Goal: Task Accomplishment & Management: Complete application form

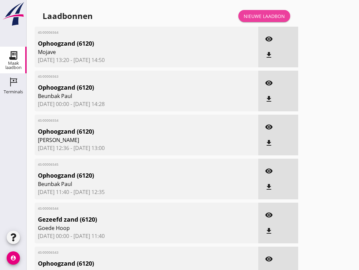
click at [266, 20] on div "Nieuwe laadbon" at bounding box center [264, 16] width 41 height 7
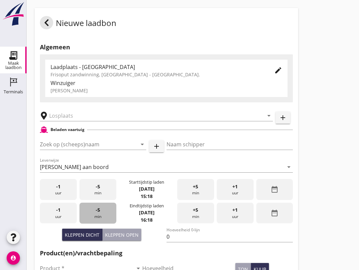
click at [103, 218] on div "-5 min" at bounding box center [98, 212] width 37 height 21
click at [102, 220] on div "-5 min" at bounding box center [98, 212] width 37 height 21
click at [104, 200] on div "-5 min" at bounding box center [98, 189] width 37 height 21
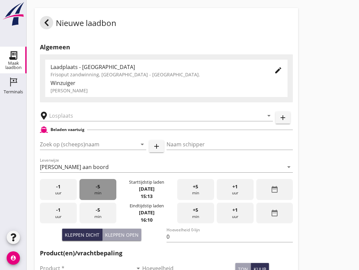
click at [104, 199] on div "-5 min" at bounding box center [98, 189] width 37 height 21
click at [103, 199] on div "-5 min" at bounding box center [98, 189] width 37 height 21
click at [108, 199] on div "-5 min" at bounding box center [98, 189] width 37 height 21
click at [104, 199] on div "-5 min" at bounding box center [98, 189] width 37 height 21
click at [77, 120] on input "text" at bounding box center [151, 115] width 205 height 11
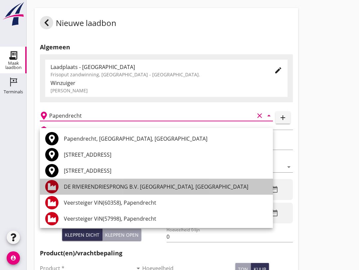
click at [78, 188] on div "DE RIVIERENDRIESPRONG B.V. [GEOGRAPHIC_DATA], [GEOGRAPHIC_DATA]" at bounding box center [166, 186] width 204 height 8
type input "DE RIVIERENDRIESPRONG B.V. [GEOGRAPHIC_DATA], [GEOGRAPHIC_DATA]"
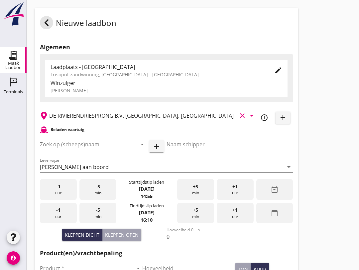
click at [71, 149] on input "Zoek op (scheeps)naam" at bounding box center [84, 144] width 88 height 11
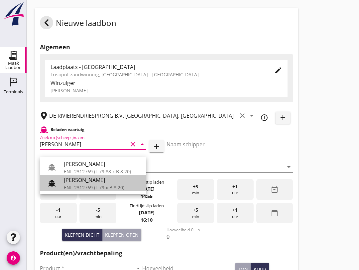
click at [74, 184] on div "ENI: 2312769 (L:79 x B:8.20)" at bounding box center [102, 187] width 77 height 7
type input "[PERSON_NAME]"
type input "718"
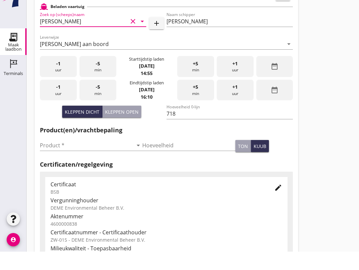
scroll to position [105, 0]
click at [48, 158] on input "Product *" at bounding box center [86, 163] width 93 height 11
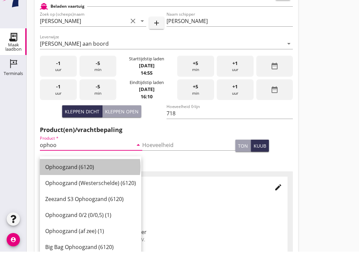
click at [54, 181] on div "Ophoogzand (6120)" at bounding box center [90, 185] width 91 height 8
type input "Ophoogzand (6120)"
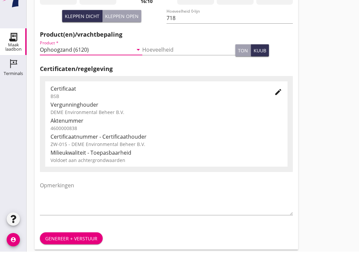
scroll to position [212, 0]
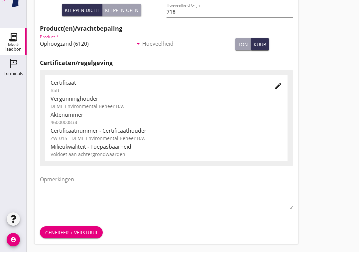
click at [78, 247] on div "Genereer + verstuur" at bounding box center [71, 250] width 52 height 7
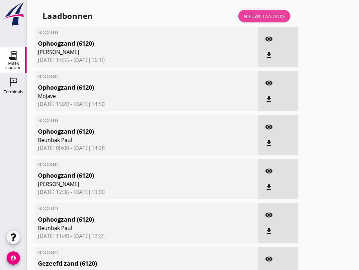
click at [265, 20] on div "Nieuwe laadbon" at bounding box center [264, 16] width 41 height 7
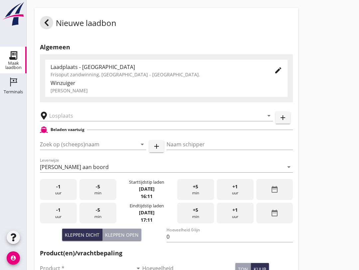
click at [204, 200] on div "+5 min" at bounding box center [195, 189] width 37 height 21
click at [80, 149] on input "Zoek op (scheeps)naam" at bounding box center [84, 144] width 88 height 11
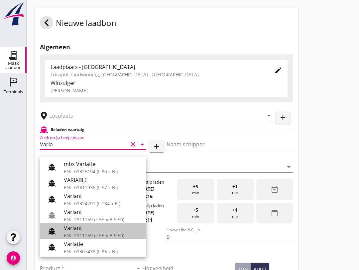
click at [107, 231] on div "Variant" at bounding box center [102, 228] width 77 height 8
type input "Variant"
type input "[PERSON_NAME]"
type input "337"
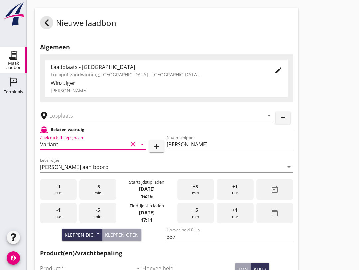
click at [70, 121] on input "text" at bounding box center [151, 115] width 205 height 11
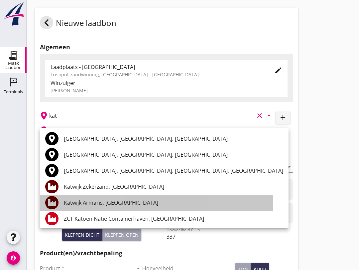
click at [123, 202] on div "Katwijk Armaris, [GEOGRAPHIC_DATA]" at bounding box center [174, 202] width 220 height 8
type input "Katwijk Armaris, [GEOGRAPHIC_DATA]"
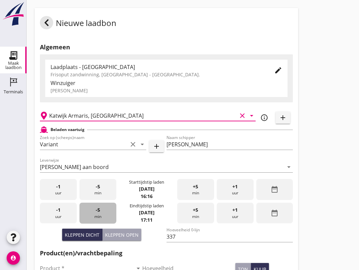
click at [99, 213] on span "-5" at bounding box center [98, 209] width 4 height 7
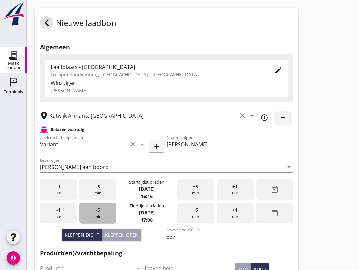
click at [93, 217] on div "-5 min" at bounding box center [98, 212] width 37 height 21
click at [95, 219] on div "-5 min" at bounding box center [98, 212] width 37 height 21
click at [95, 217] on div "-5 min" at bounding box center [98, 212] width 37 height 21
click at [97, 213] on span "-5" at bounding box center [98, 209] width 4 height 7
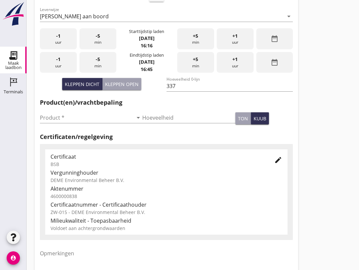
scroll to position [150, 0]
click at [47, 122] on input "Product *" at bounding box center [86, 117] width 93 height 11
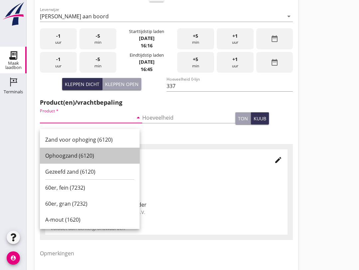
click at [54, 153] on div "Ophoogzand (6120)" at bounding box center [89, 155] width 89 height 8
type input "Ophoogzand (6120)"
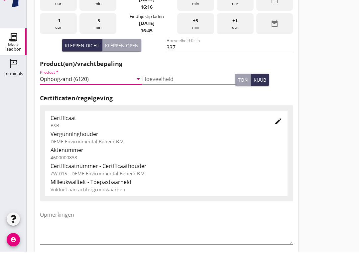
scroll to position [212, 0]
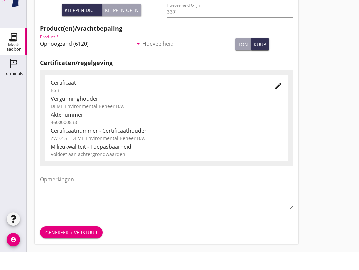
click at [62, 247] on div "Genereer + verstuur" at bounding box center [71, 250] width 52 height 7
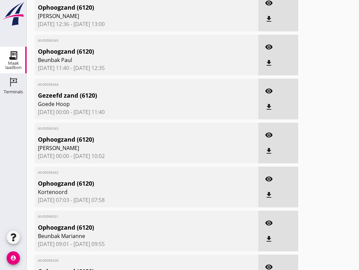
click at [14, 55] on use at bounding box center [13, 55] width 11 height 11
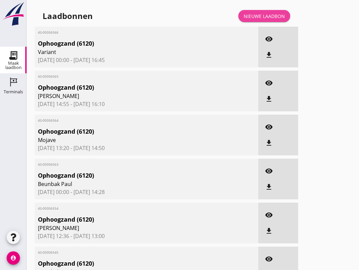
click at [257, 20] on div "Nieuwe laadbon" at bounding box center [264, 16] width 41 height 7
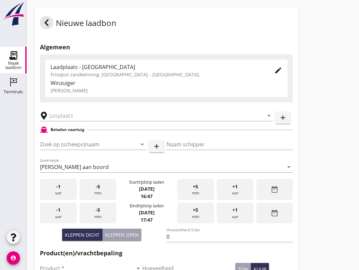
click at [77, 117] on input "text" at bounding box center [151, 115] width 205 height 11
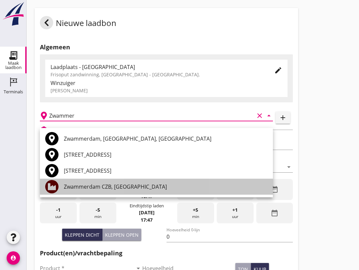
click at [130, 187] on div "Zwammerdam CZB, [GEOGRAPHIC_DATA]" at bounding box center [166, 186] width 204 height 8
type input "Zwammerdam CZB, [GEOGRAPHIC_DATA]"
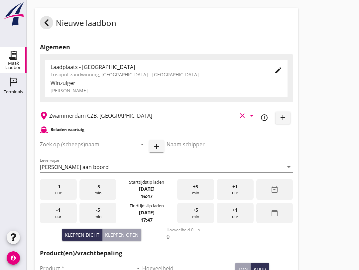
click at [85, 149] on input "Zoek op (scheeps)naam" at bounding box center [84, 144] width 88 height 11
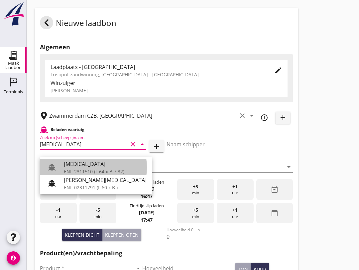
click at [108, 166] on div "[MEDICAL_DATA]" at bounding box center [105, 164] width 83 height 8
type input "[MEDICAL_DATA]"
type input "[PERSON_NAME]"
type input "552"
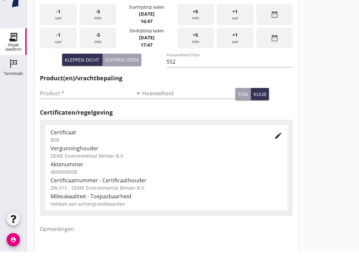
scroll to position [160, 0]
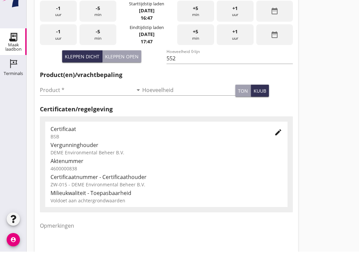
click at [61, 103] on input "Product *" at bounding box center [86, 108] width 93 height 11
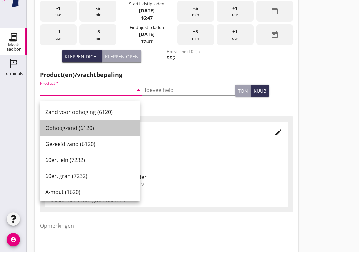
click at [82, 142] on div "Ophoogzand (6120)" at bounding box center [89, 146] width 89 height 8
type input "Ophoogzand (6120)"
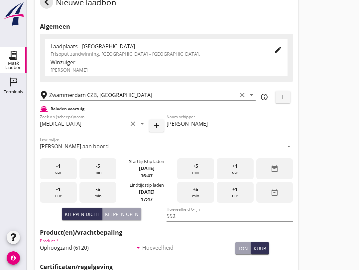
scroll to position [20, 0]
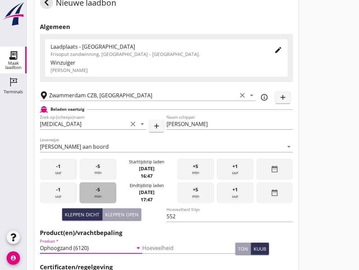
click at [94, 200] on div "-5 min" at bounding box center [98, 192] width 37 height 21
click at [97, 199] on div "-5 min" at bounding box center [98, 192] width 37 height 21
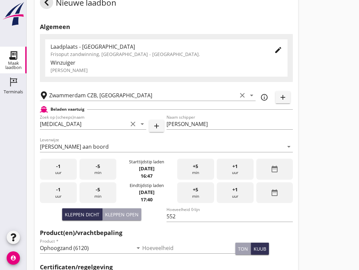
click at [99, 193] on span "-5" at bounding box center [98, 189] width 4 height 7
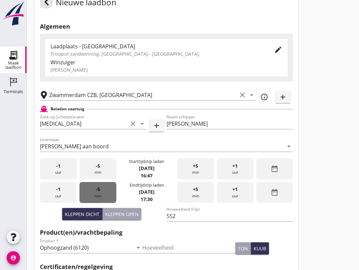
scroll to position [21, 0]
click at [100, 193] on span "-5" at bounding box center [98, 188] width 4 height 7
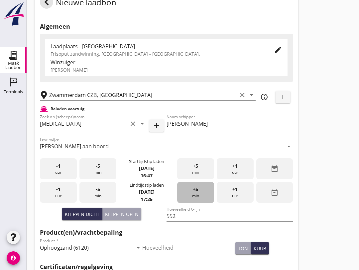
click at [192, 197] on div "+5 min" at bounding box center [195, 192] width 37 height 21
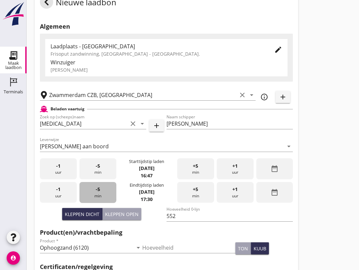
click at [99, 203] on div "-5 min" at bounding box center [98, 192] width 37 height 21
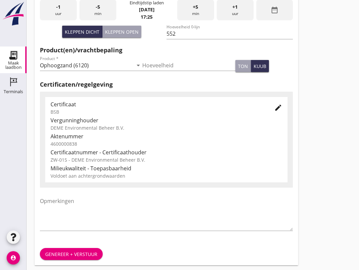
scroll to position [212, 0]
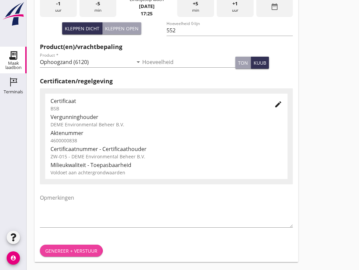
click at [68, 253] on div "Genereer + verstuur" at bounding box center [71, 250] width 52 height 7
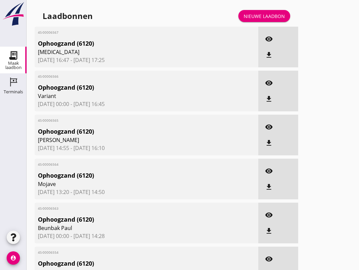
click at [258, 17] on link "Nieuwe laadbon" at bounding box center [265, 16] width 52 height 12
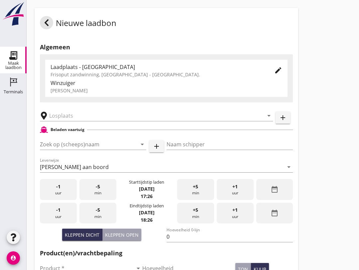
click at [57, 149] on input "Zoek op (scheeps)naam" at bounding box center [84, 144] width 88 height 11
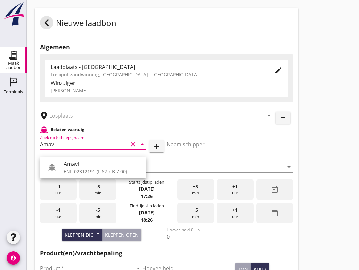
click at [101, 170] on div "ENI: 02312191 (L:62 x B:7.00)" at bounding box center [102, 171] width 77 height 7
type input "Amavi"
type input "[PERSON_NAME]"
type input "451"
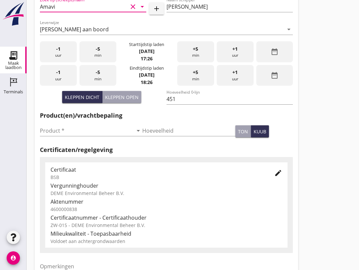
scroll to position [136, 0]
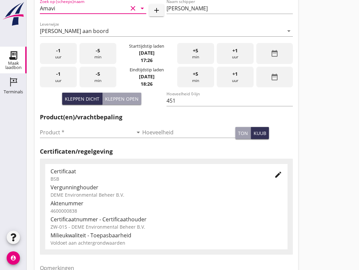
click at [78, 137] on input "Product *" at bounding box center [86, 132] width 93 height 11
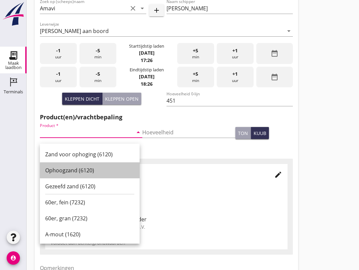
click at [83, 167] on div "Ophoogzand (6120)" at bounding box center [89, 170] width 89 height 8
type input "Ophoogzand (6120)"
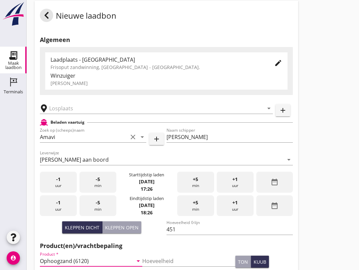
scroll to position [0, 0]
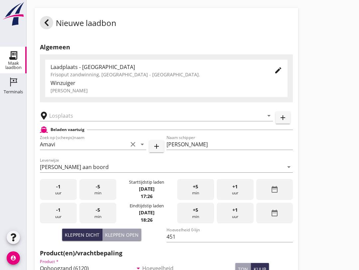
click at [91, 121] on input "text" at bounding box center [151, 115] width 205 height 11
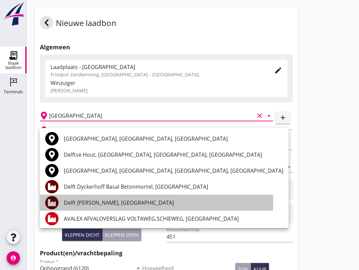
click at [117, 201] on div "Delft [PERSON_NAME], [GEOGRAPHIC_DATA]" at bounding box center [174, 202] width 220 height 8
type input "Delft [PERSON_NAME], [GEOGRAPHIC_DATA]"
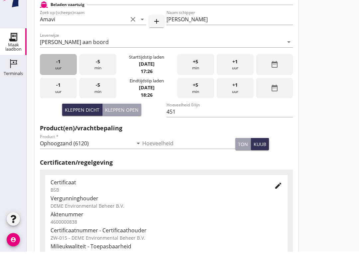
scroll to position [109, 0]
